Goal: Task Accomplishment & Management: Manage account settings

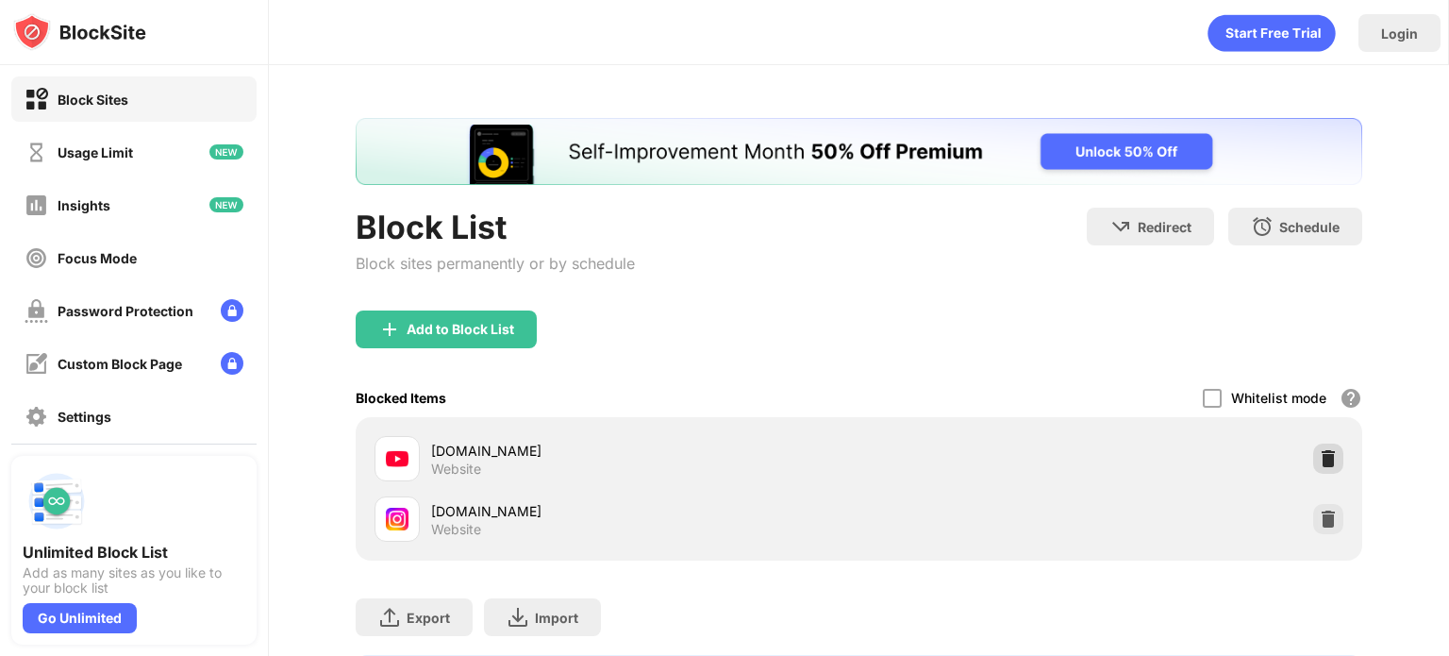
click at [1330, 452] on img at bounding box center [1328, 458] width 19 height 19
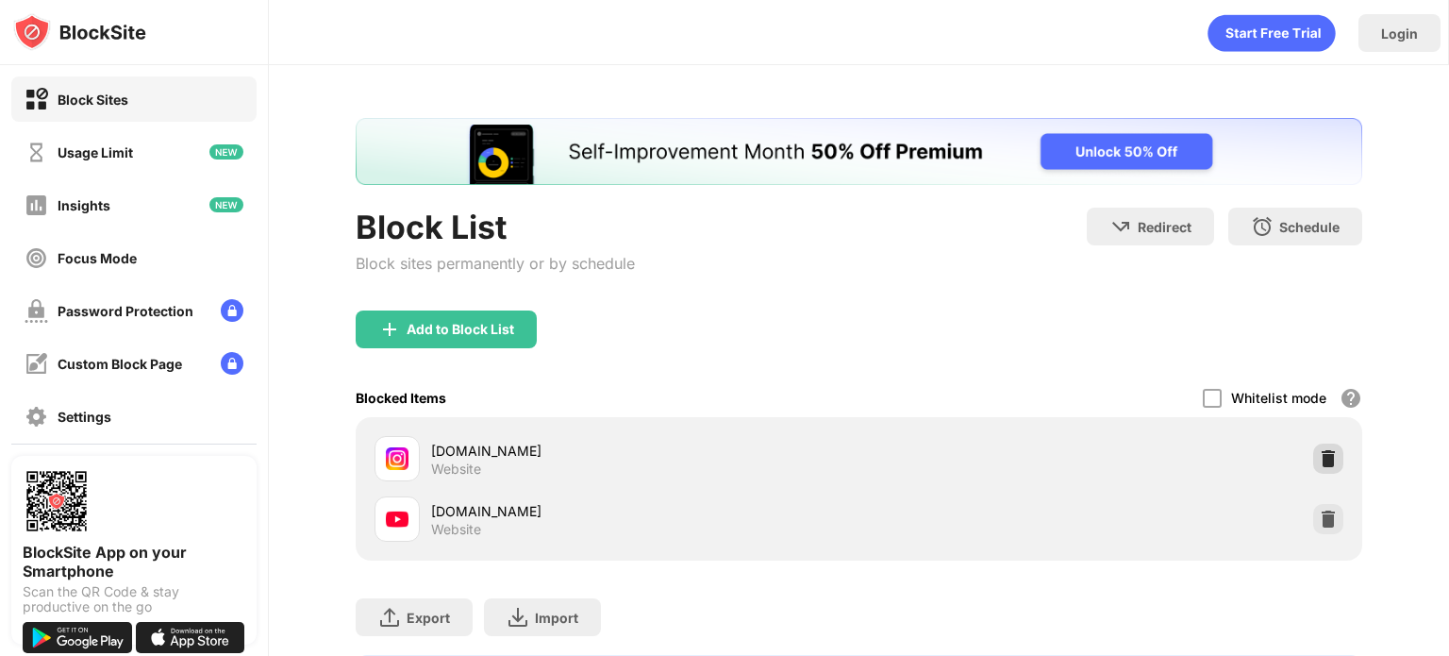
click at [1332, 458] on img at bounding box center [1328, 458] width 19 height 19
